Goal: Task Accomplishment & Management: Use online tool/utility

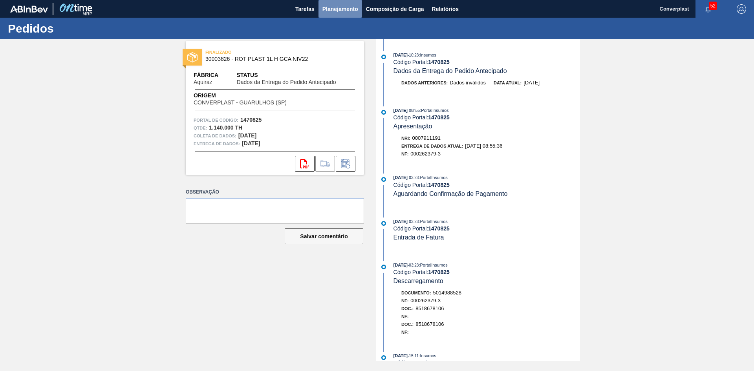
click at [331, 8] on font "Planejamento" at bounding box center [341, 9] width 36 height 6
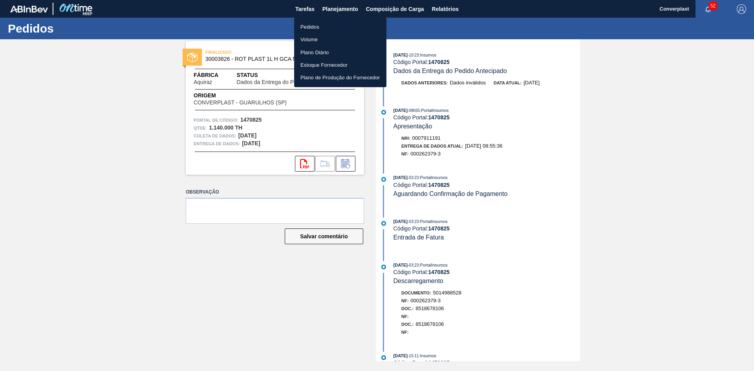
click at [309, 24] on font "Pedidos" at bounding box center [310, 27] width 19 height 6
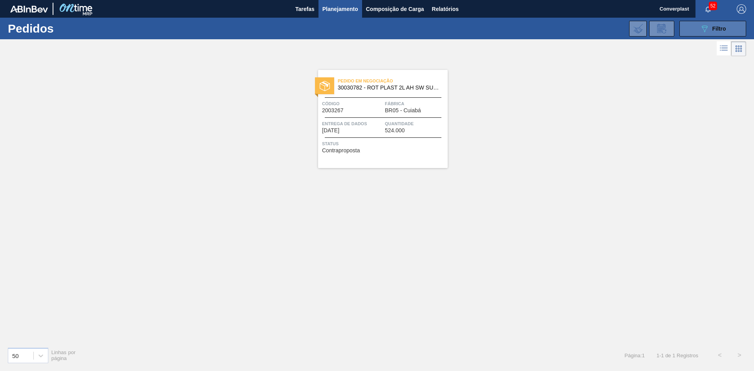
click at [699, 35] on button "089F7B8B-B2A5-4AFE-B5C0-19BA573D28AC Filtro" at bounding box center [713, 29] width 67 height 16
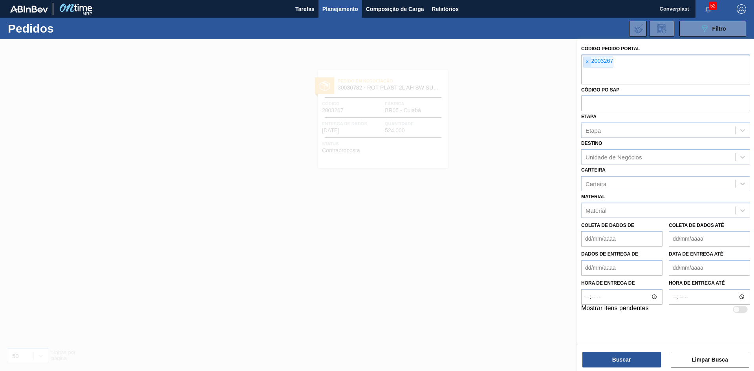
click at [587, 64] on font "×" at bounding box center [587, 62] width 3 height 6
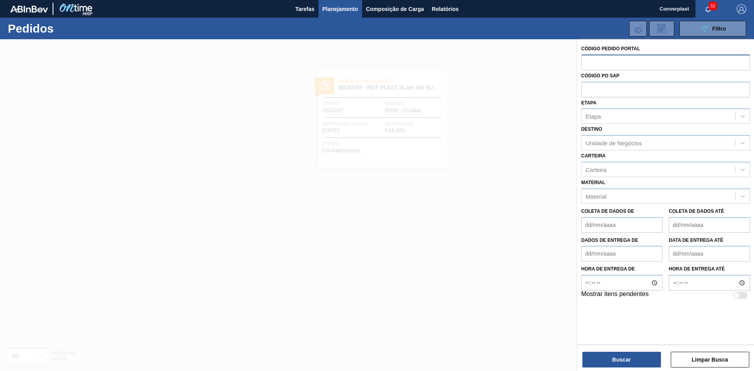
paste input "text"
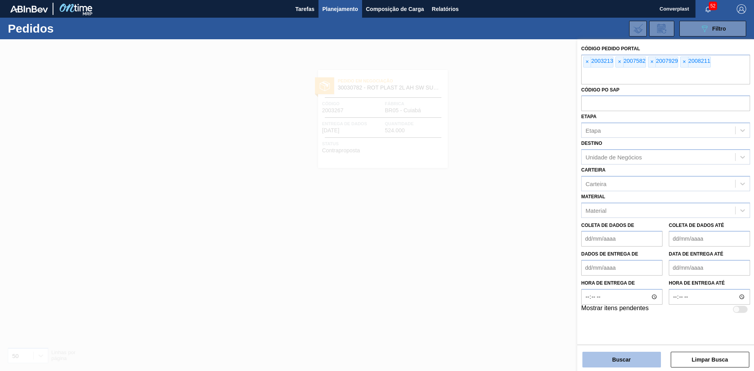
click at [596, 354] on button "Buscar" at bounding box center [622, 360] width 79 height 16
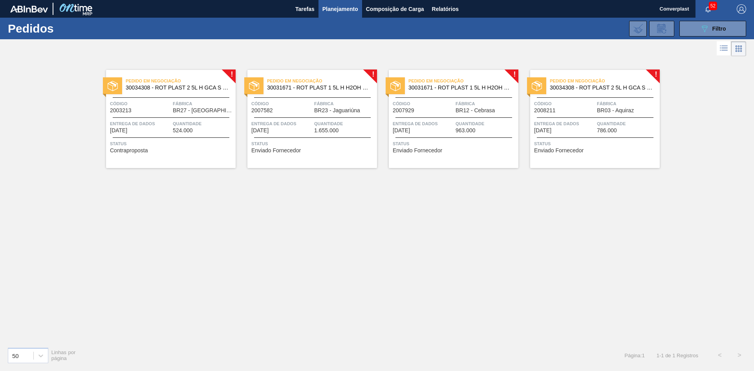
click at [209, 158] on div "Pedido em Negociação 30034308 - ROT PLAST 2 5L H GCA S CL NIV25 Código 2003213 …" at bounding box center [171, 119] width 130 height 98
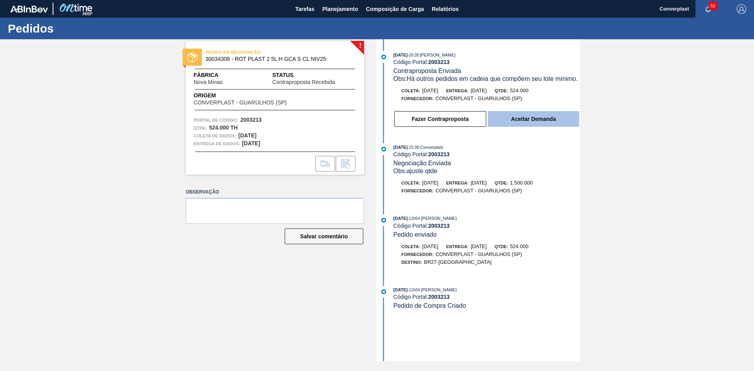
click at [510, 112] on button "Aceitar Demanda" at bounding box center [534, 119] width 92 height 16
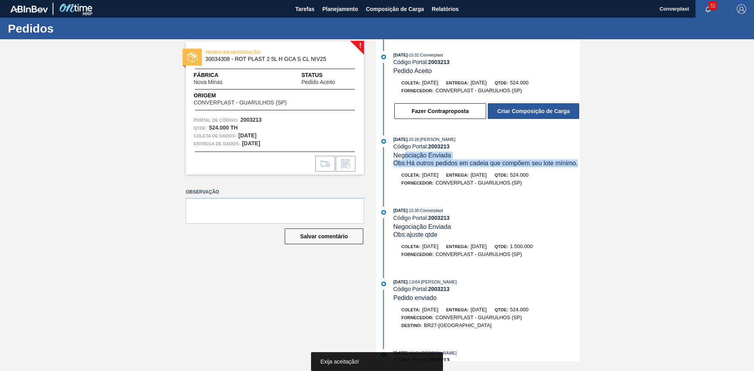
drag, startPoint x: 417, startPoint y: 173, endPoint x: 405, endPoint y: 158, distance: 19.6
click at [405, 158] on div "12/08/2025 - 20:28 : MATHEUS FARIA LIMA DA SILVA Código Portal: 2003213 Negocia…" at bounding box center [487, 152] width 187 height 32
click at [407, 167] on font "Há outros pedidos em cadeia que compõem seu lote mínimo." at bounding box center [492, 163] width 171 height 7
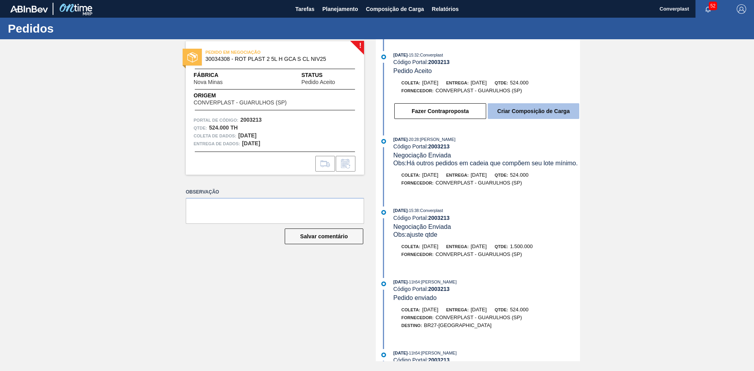
click at [500, 112] on font "Criar Composição de Carga" at bounding box center [533, 111] width 72 height 6
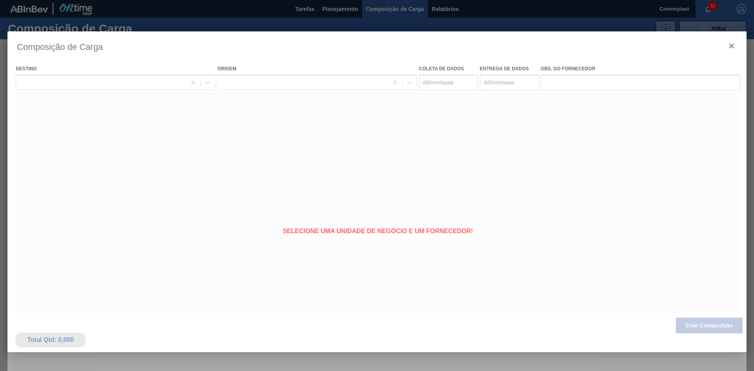
type coleta "08/09/2025"
type entrega "10/09/2025"
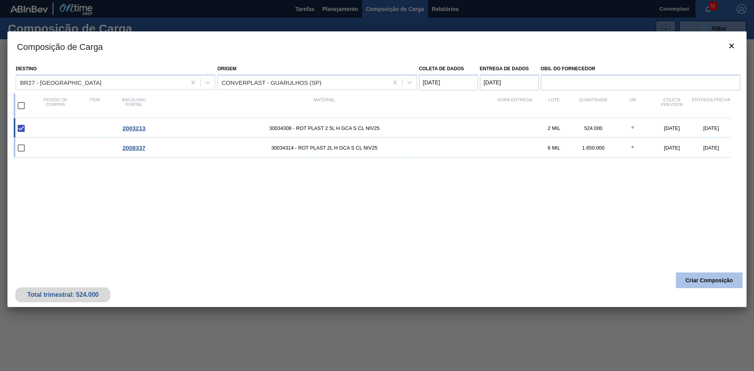
click at [716, 279] on font "Criar Composição" at bounding box center [710, 280] width 48 height 6
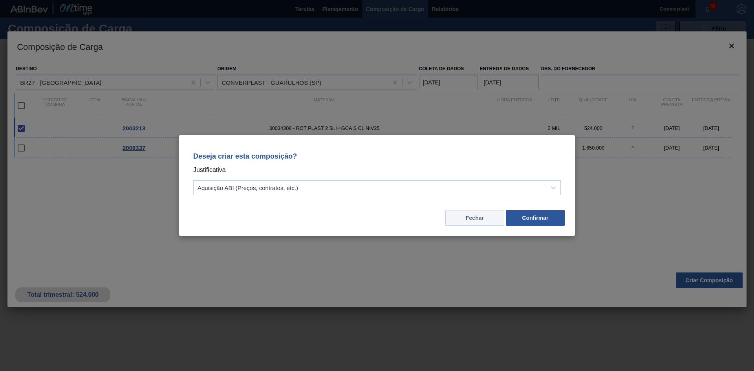
click at [487, 221] on button "Fechar" at bounding box center [475, 218] width 59 height 16
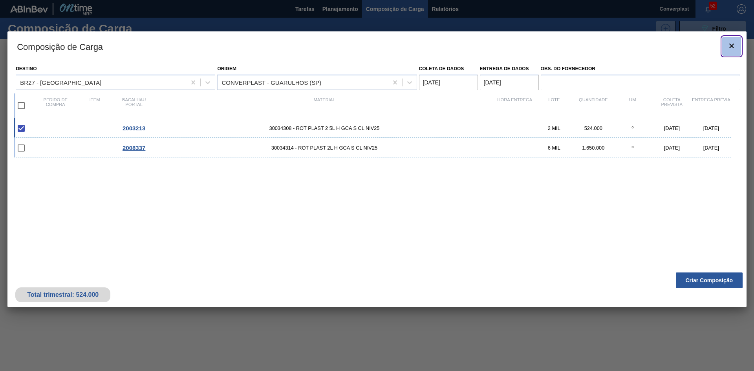
click at [736, 44] on icon "botão de ícone" at bounding box center [731, 45] width 9 height 9
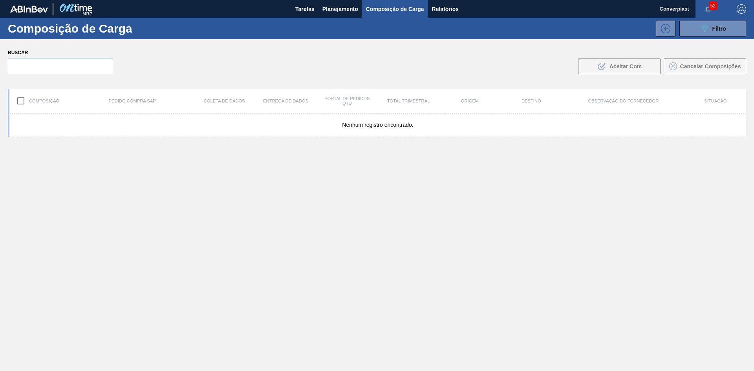
click at [332, 20] on div "Composição de Carga 089F7B8B-B2A5-4AFE-B5C0-19BA573D28AC Filtro" at bounding box center [377, 29] width 754 height 22
click at [330, 8] on font "Planejamento" at bounding box center [341, 9] width 36 height 6
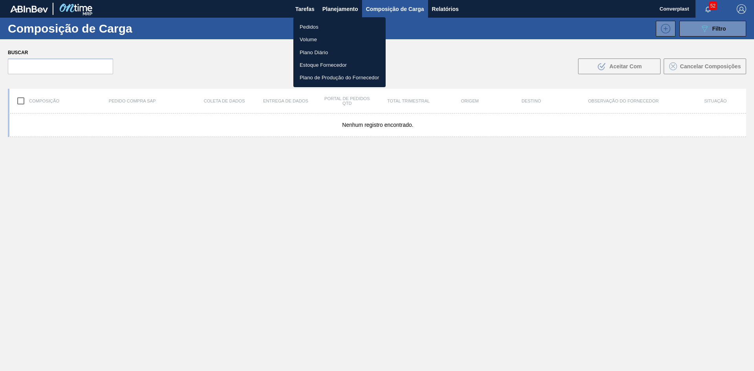
click at [314, 30] on font "Pedidos" at bounding box center [309, 27] width 19 height 8
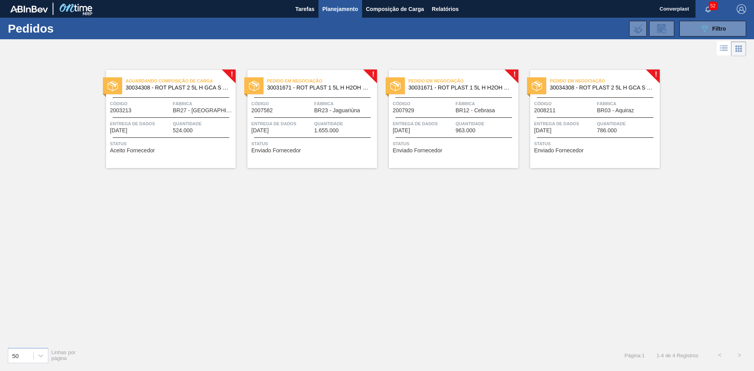
click at [151, 147] on font "Aceito Fornecedor" at bounding box center [132, 150] width 45 height 6
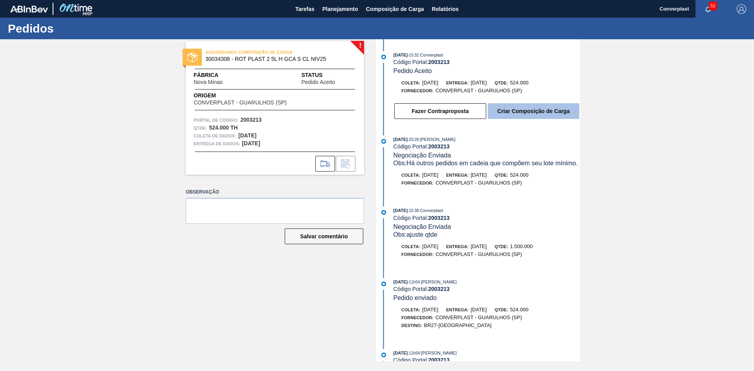
click at [526, 108] on button "Criar Composição de Carga" at bounding box center [534, 111] width 92 height 16
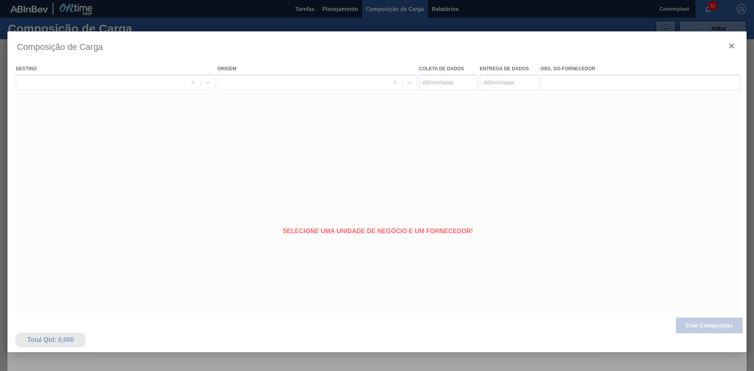
type coleta "08/09/2025"
type entrega "10/09/2025"
click at [435, 81] on div at bounding box center [377, 208] width 740 height 354
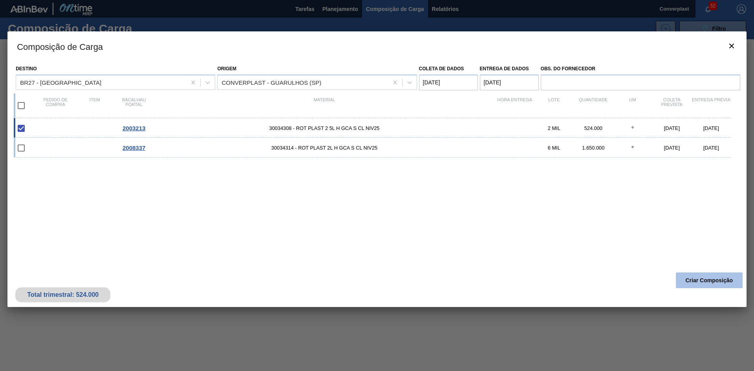
click at [693, 283] on font "Criar Composição" at bounding box center [710, 280] width 48 height 6
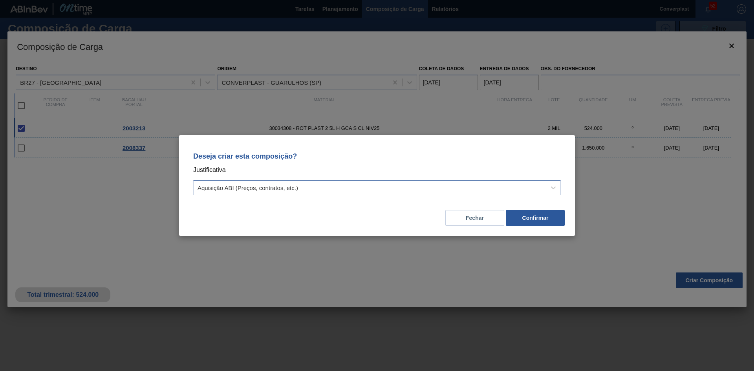
click at [298, 187] on div "Aquisição ABI (Preços, contratos, etc.)" at bounding box center [370, 187] width 352 height 11
click at [468, 217] on font "Fechar" at bounding box center [475, 218] width 18 height 6
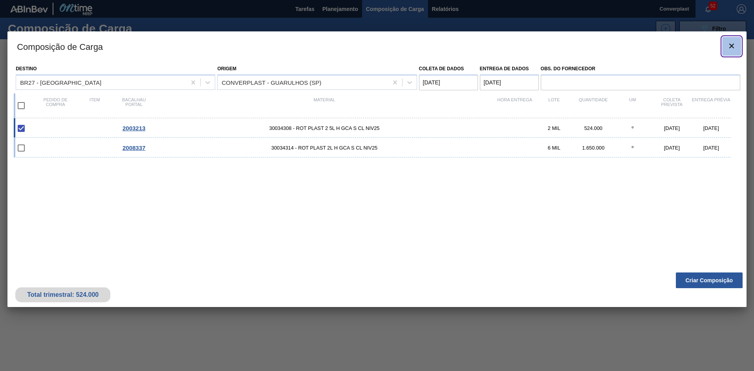
click at [730, 43] on icon "botão de ícone" at bounding box center [731, 45] width 9 height 9
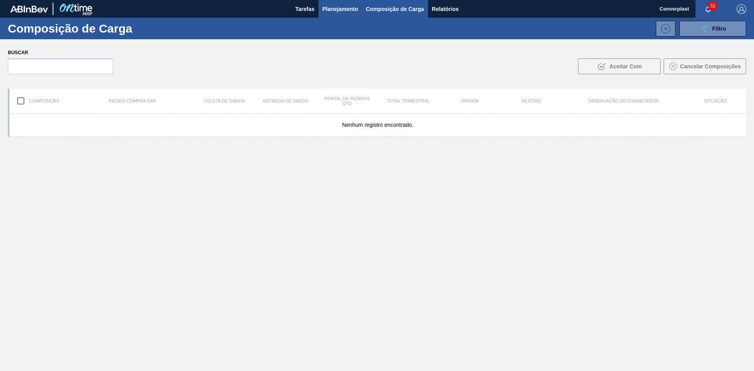
click at [327, 6] on font "Planejamento" at bounding box center [341, 9] width 36 height 6
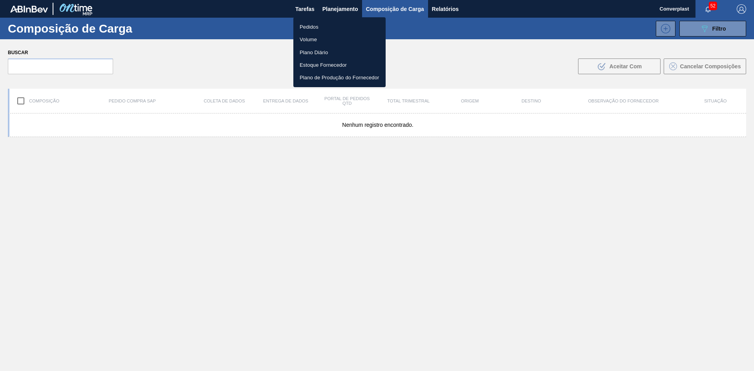
click at [298, 24] on li "Pedidos" at bounding box center [340, 26] width 92 height 13
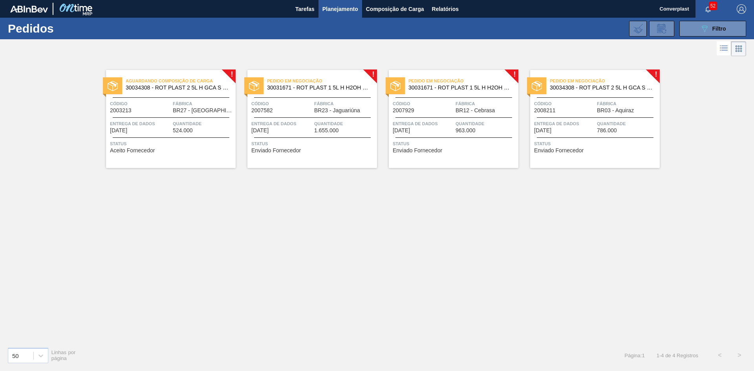
click at [291, 134] on div "Pedido em Negociação 30031671 - ROT PLAST 1 5L H H2OH LIMONETO IN211 Código 200…" at bounding box center [313, 119] width 130 height 98
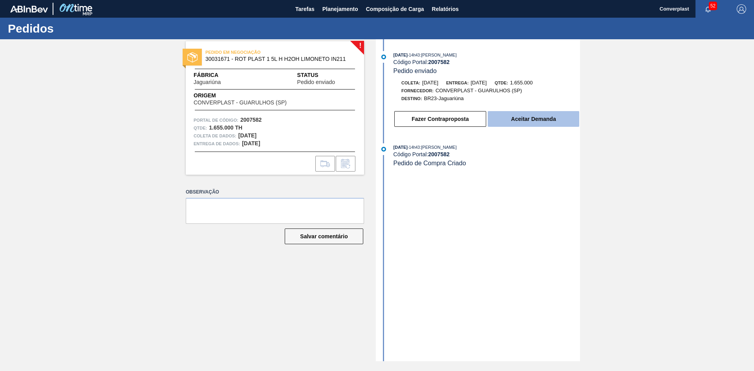
click at [512, 123] on button "Aceitar Demanda" at bounding box center [534, 119] width 92 height 16
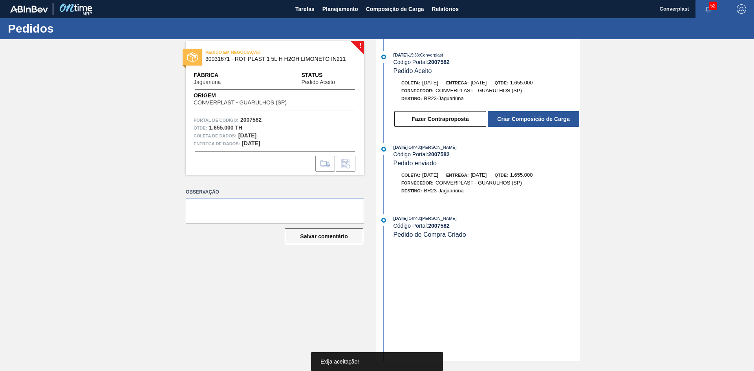
click at [517, 118] on font "Criar Composição de Carga" at bounding box center [533, 119] width 72 height 6
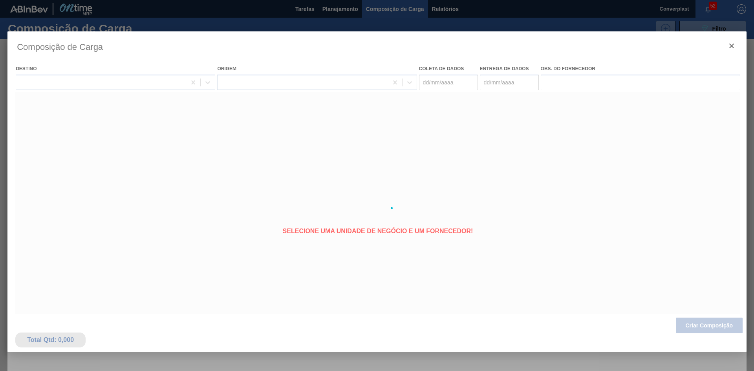
type coleta "13/09/2025"
type entrega "15/09/2025"
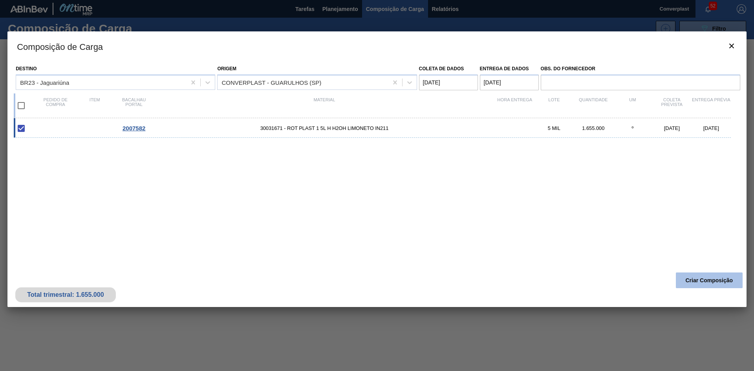
click at [699, 280] on font "Criar Composição" at bounding box center [710, 280] width 48 height 6
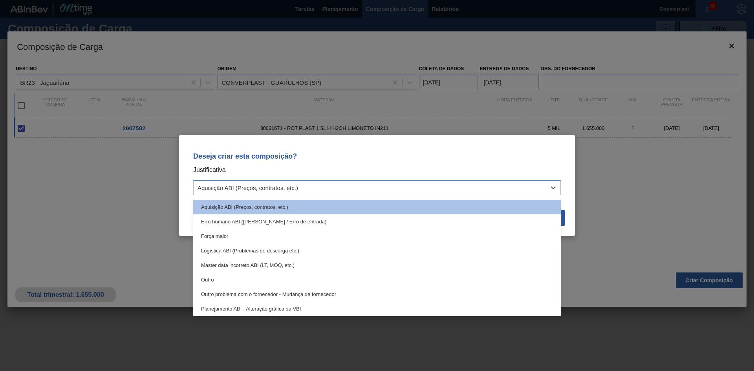
click at [237, 186] on font "Aquisição ABI (Preços, contratos, etc.)" at bounding box center [248, 188] width 101 height 7
click at [238, 186] on font "Aquisição ABI (Preços, contratos, etc.)" at bounding box center [248, 188] width 101 height 7
